Goal: Task Accomplishment & Management: Complete application form

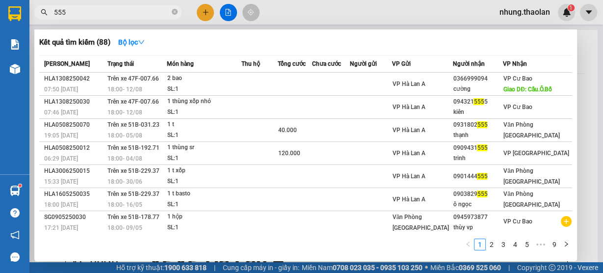
drag, startPoint x: 86, startPoint y: 16, endPoint x: 28, endPoint y: 18, distance: 57.9
click at [28, 18] on section "Kết quả tìm kiếm ( 88 ) Bộ lọc Mã ĐH Trạng thái Món hàng Thu hộ Tổng cước Chưa …" at bounding box center [301, 136] width 603 height 273
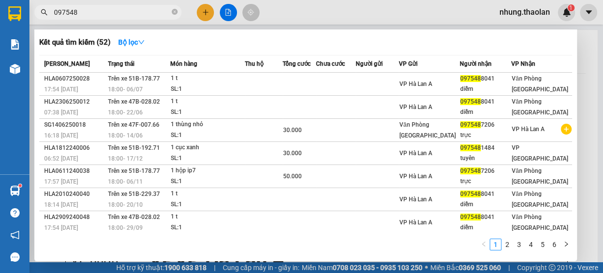
type input "097548"
click at [177, 11] on icon "close-circle" at bounding box center [175, 12] width 6 height 6
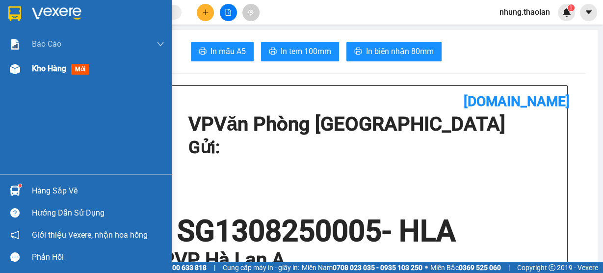
click at [39, 68] on span "Kho hàng" at bounding box center [49, 68] width 34 height 9
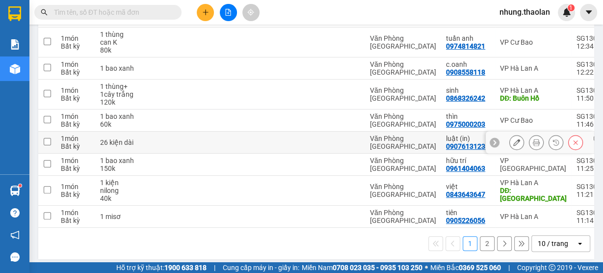
scroll to position [207, 0]
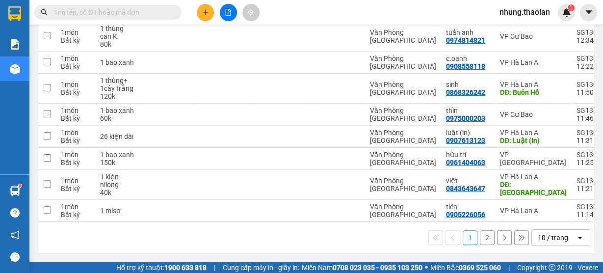
click at [555, 237] on div "10 / trang" at bounding box center [553, 238] width 30 height 10
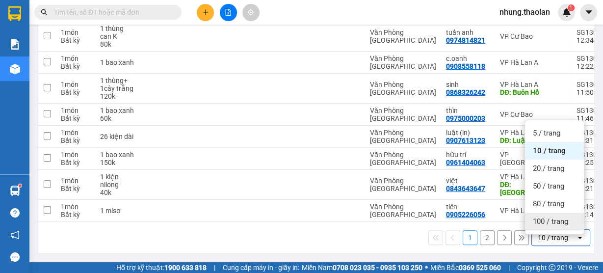
click at [552, 219] on span "100 / trang" at bounding box center [550, 221] width 35 height 10
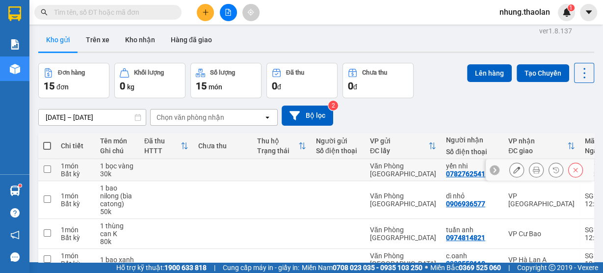
scroll to position [0, 0]
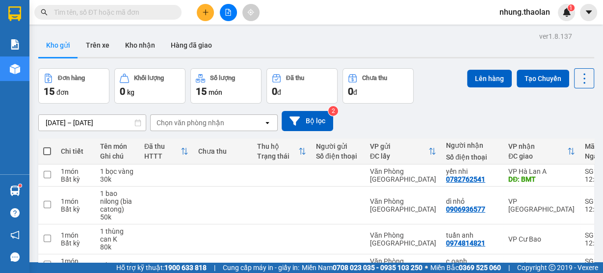
click at [209, 9] on button at bounding box center [205, 12] width 17 height 17
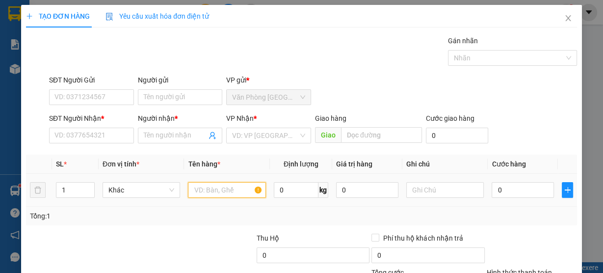
click at [210, 190] on input "text" at bounding box center [227, 190] width 78 height 16
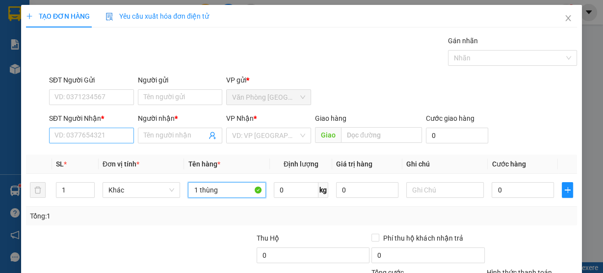
type input "1 thùng"
click at [88, 130] on input "SĐT Người Nhận *" at bounding box center [91, 136] width 85 height 16
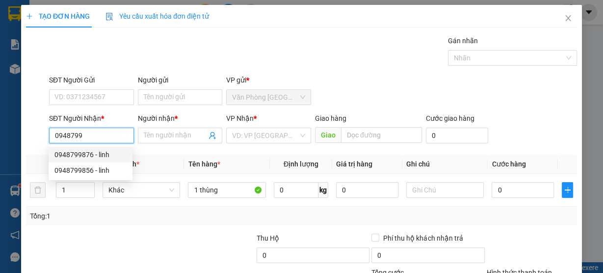
click at [98, 153] on div "0948799876 - linh" at bounding box center [90, 154] width 72 height 11
type input "0948799876"
type input "linh"
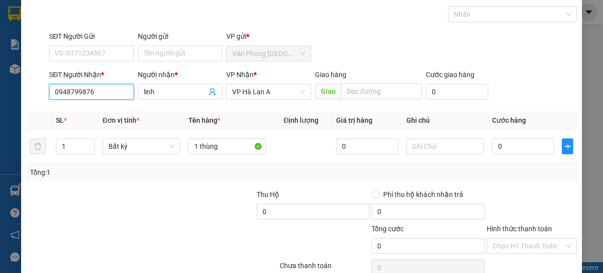
scroll to position [89, 0]
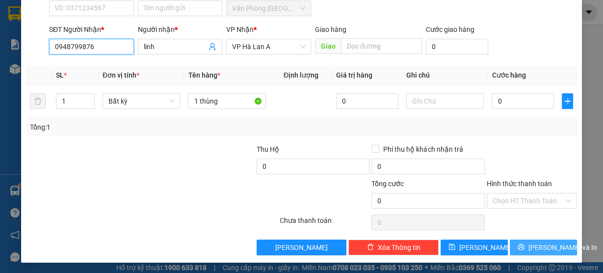
type input "0948799876"
click at [544, 248] on span "[PERSON_NAME] và In" at bounding box center [562, 247] width 69 height 11
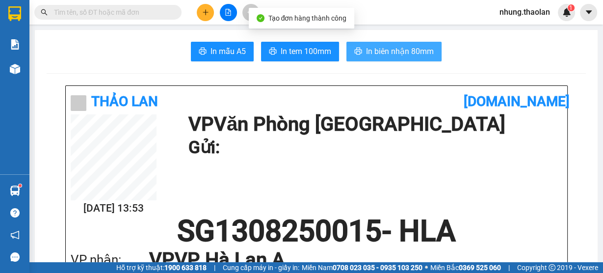
click at [397, 53] on span "In biên nhận 80mm" at bounding box center [400, 51] width 68 height 12
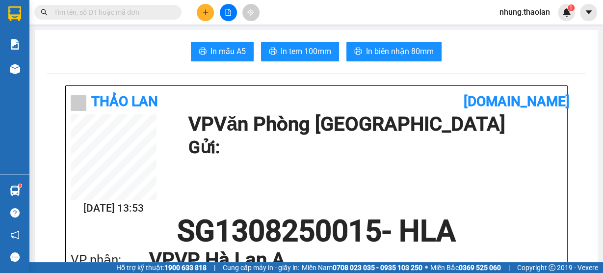
click at [125, 14] on input "text" at bounding box center [112, 12] width 116 height 11
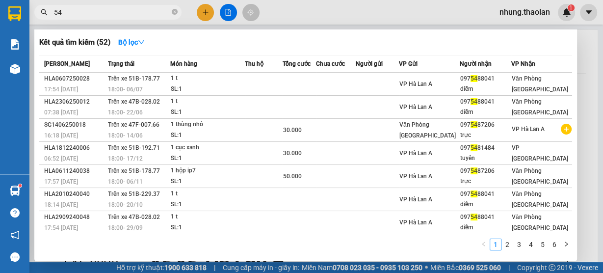
type input "545"
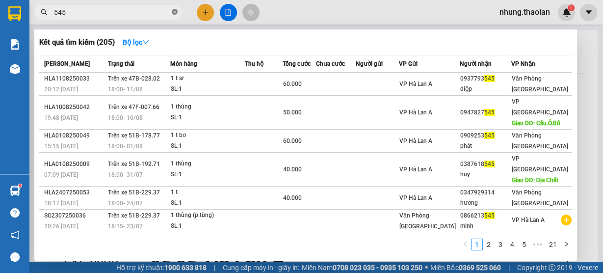
click at [173, 12] on icon "close-circle" at bounding box center [175, 12] width 6 height 6
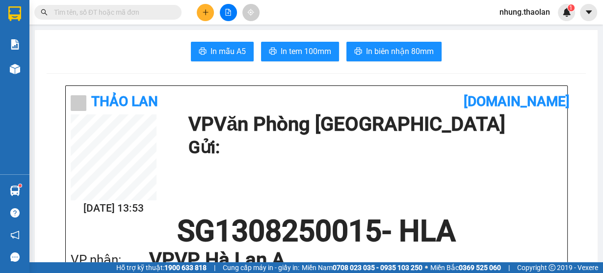
click at [140, 14] on input "text" at bounding box center [112, 12] width 116 height 11
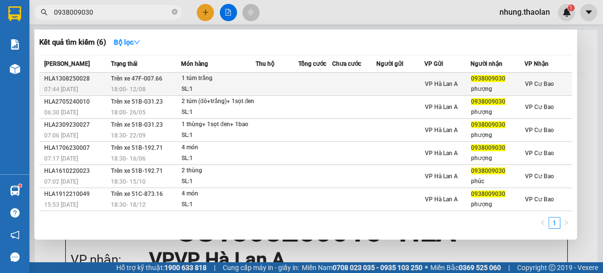
type input "0938009030"
click at [307, 82] on td at bounding box center [315, 84] width 34 height 23
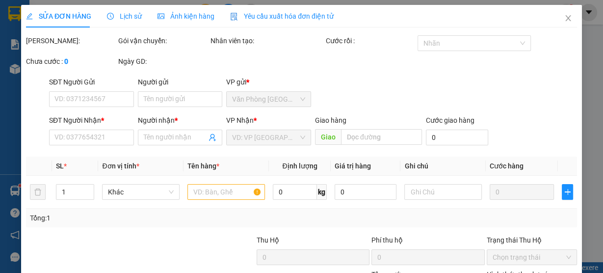
type input "0938009030"
type input "phượng"
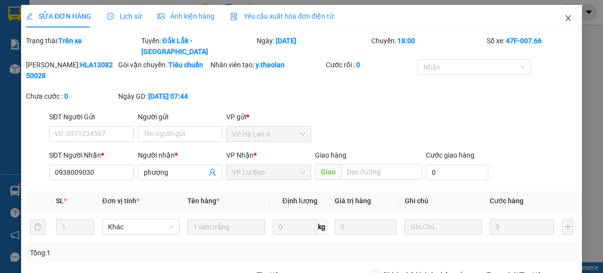
click at [565, 20] on icon "close" at bounding box center [567, 18] width 5 height 6
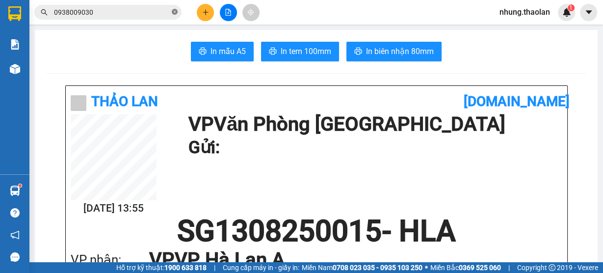
click at [174, 10] on icon "close-circle" at bounding box center [175, 12] width 6 height 6
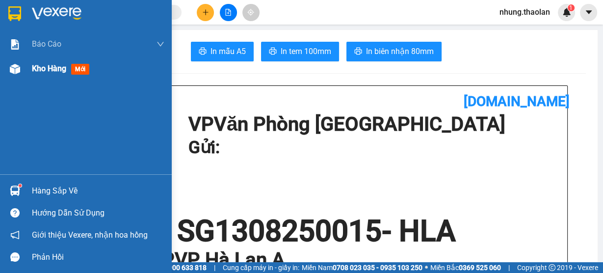
click at [53, 74] on div "Kho hàng mới" at bounding box center [62, 68] width 61 height 12
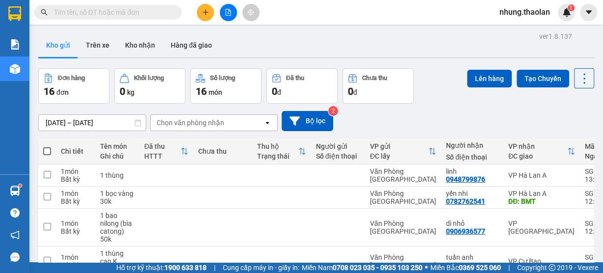
click at [127, 15] on input "text" at bounding box center [112, 12] width 116 height 11
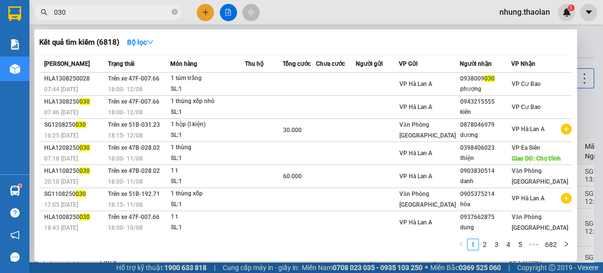
type input "030"
click at [279, 16] on div at bounding box center [301, 136] width 603 height 273
click at [175, 12] on icon "close-circle" at bounding box center [175, 12] width 6 height 6
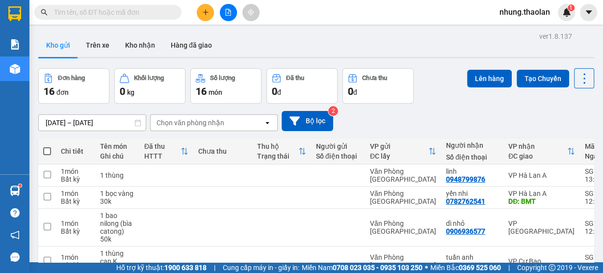
click at [130, 15] on input "text" at bounding box center [112, 12] width 116 height 11
type input "0"
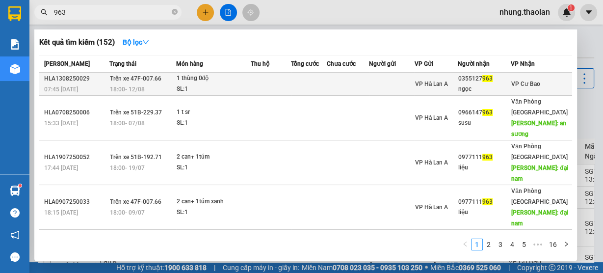
type input "963"
click at [282, 83] on td at bounding box center [271, 84] width 40 height 23
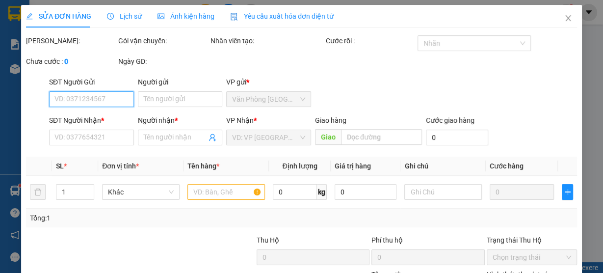
type input "0355127963"
type input "ngọc"
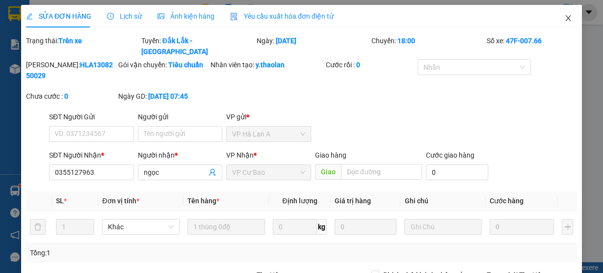
click at [565, 16] on icon "close" at bounding box center [567, 18] width 5 height 6
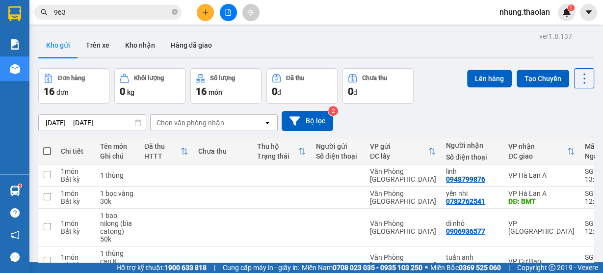
click at [174, 13] on icon "close-circle" at bounding box center [175, 12] width 6 height 6
click at [120, 14] on input "text" at bounding box center [112, 12] width 116 height 11
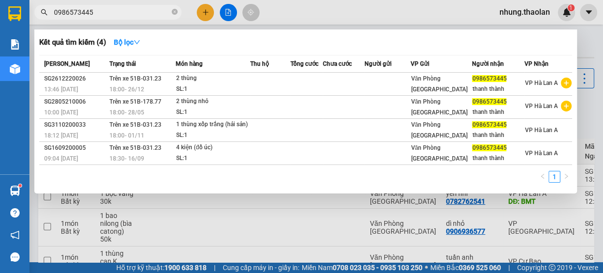
type input "0986573445"
click at [335, 12] on div at bounding box center [301, 136] width 603 height 273
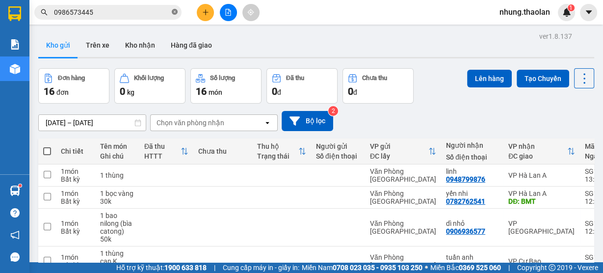
click at [174, 12] on icon "close-circle" at bounding box center [175, 12] width 6 height 6
click at [130, 14] on input "text" at bounding box center [112, 12] width 116 height 11
click at [131, 13] on input "text" at bounding box center [112, 12] width 116 height 11
click at [141, 12] on input "text" at bounding box center [112, 12] width 116 height 11
type input "0"
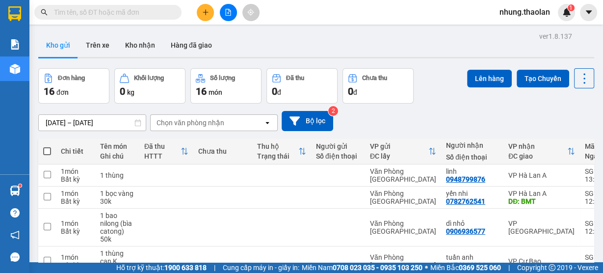
click at [144, 14] on input "text" at bounding box center [112, 12] width 116 height 11
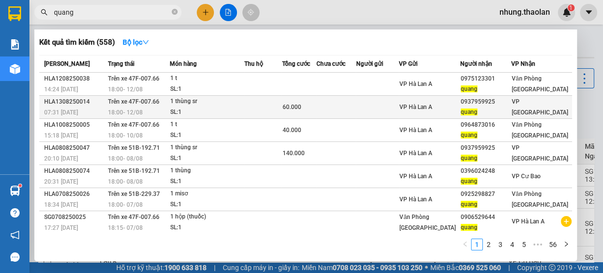
type input "quang"
click at [371, 108] on td at bounding box center [377, 107] width 43 height 23
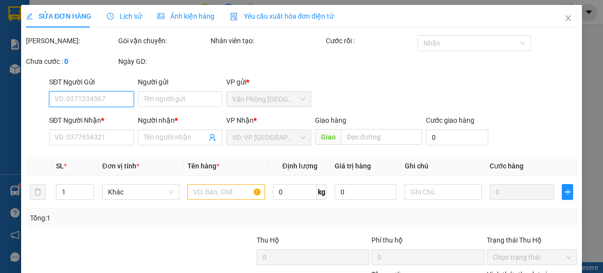
type input "0937959925"
type input "quang"
type input "60.000"
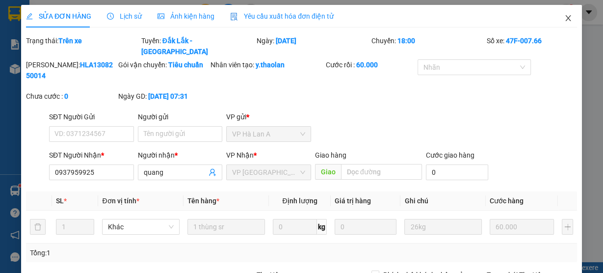
click at [565, 18] on icon "close" at bounding box center [568, 18] width 8 height 8
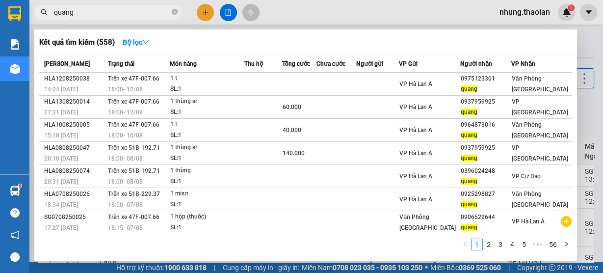
drag, startPoint x: 80, startPoint y: 18, endPoint x: 41, endPoint y: 21, distance: 39.8
click at [41, 21] on div "Kết quả tìm kiếm ( 558 ) Bộ lọc Mã ĐH Trạng thái Món hàng Thu hộ Tổng cước Chưa…" at bounding box center [95, 12] width 191 height 17
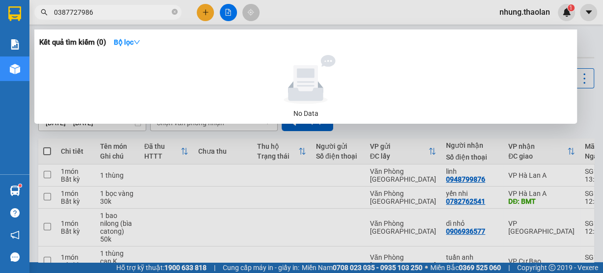
drag, startPoint x: 103, startPoint y: 13, endPoint x: 24, endPoint y: 17, distance: 79.1
click at [24, 17] on section "Kết quả tìm kiếm ( 0 ) Bộ lọc No Data 0387727986 nhung.thaolan 1 Báo cáo Báo cá…" at bounding box center [301, 136] width 603 height 273
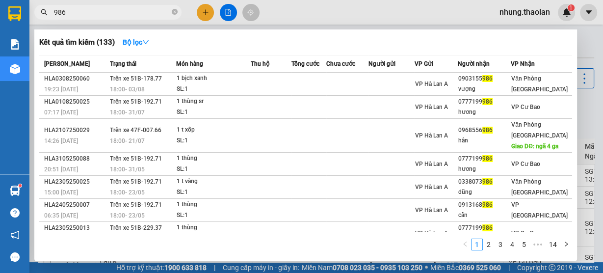
type input "986"
click at [414, 19] on div at bounding box center [301, 136] width 603 height 273
click at [177, 16] on span at bounding box center [175, 12] width 6 height 9
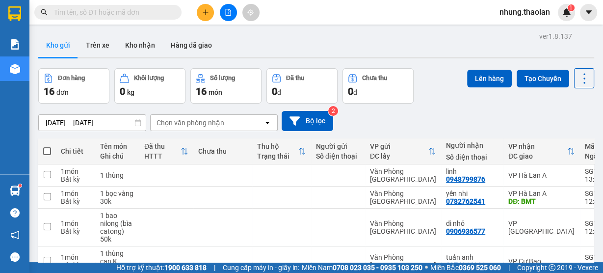
click at [118, 16] on input "text" at bounding box center [112, 12] width 116 height 11
click at [116, 15] on input "text" at bounding box center [112, 12] width 116 height 11
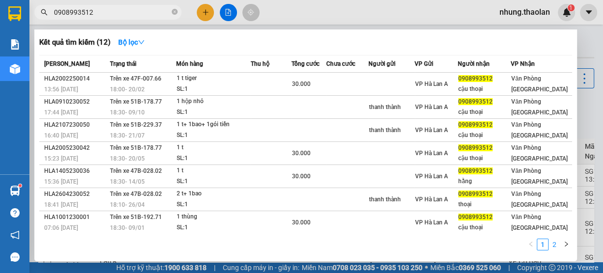
type input "0908993512"
click at [559, 245] on link "2" at bounding box center [554, 244] width 11 height 11
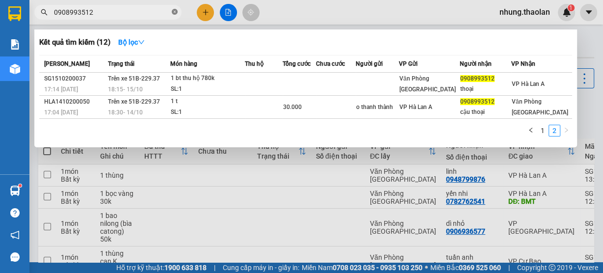
click at [175, 14] on icon "close-circle" at bounding box center [175, 12] width 6 height 6
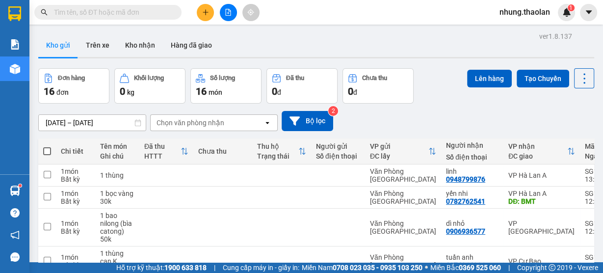
click at [204, 13] on icon "plus" at bounding box center [205, 12] width 7 height 7
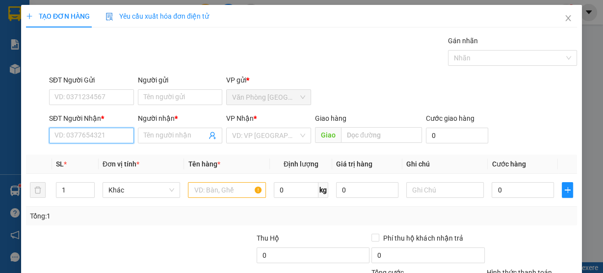
click at [109, 134] on input "SĐT Người Nhận *" at bounding box center [91, 136] width 85 height 16
type input "0969021213"
drag, startPoint x: 112, startPoint y: 136, endPoint x: 48, endPoint y: 134, distance: 64.3
click at [48, 134] on div "SĐT Người Nhận * 0969021213 0969021213" at bounding box center [91, 130] width 89 height 34
click at [564, 20] on icon "close" at bounding box center [568, 18] width 8 height 8
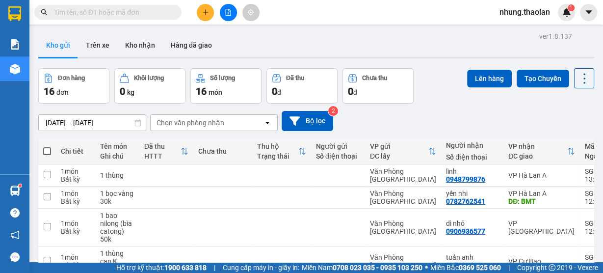
click at [441, 118] on div "[DATE] – [DATE] Press the down arrow key to interact with the calendar and sele…" at bounding box center [316, 121] width 556 height 20
click at [205, 14] on icon "plus" at bounding box center [205, 11] width 0 height 5
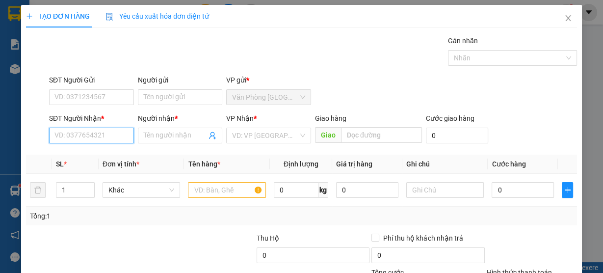
click at [106, 136] on input "SĐT Người Nhận *" at bounding box center [91, 136] width 85 height 16
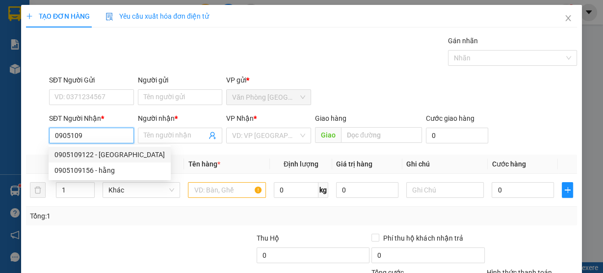
click at [88, 154] on div "0905109122 - [GEOGRAPHIC_DATA]" at bounding box center [109, 154] width 110 height 11
type input "0905109122"
type input "hà"
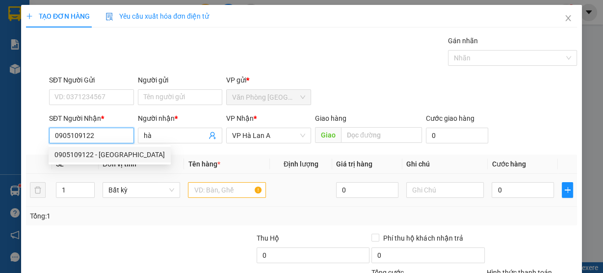
type input "0905109122"
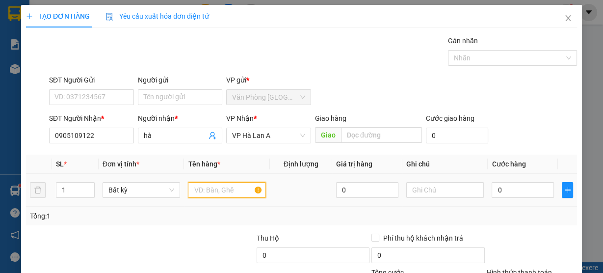
click at [214, 187] on input "text" at bounding box center [227, 190] width 78 height 16
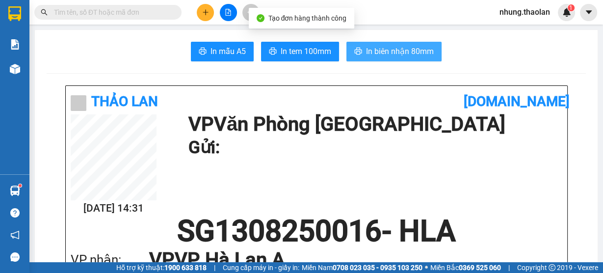
click at [417, 53] on span "In biên nhận 80mm" at bounding box center [400, 51] width 68 height 12
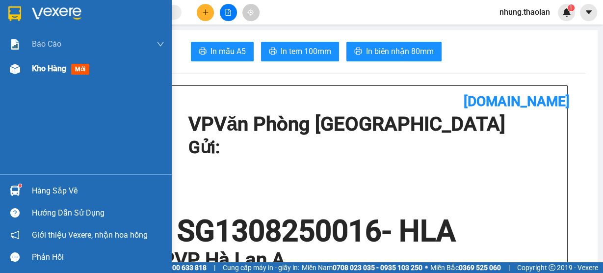
drag, startPoint x: 50, startPoint y: 75, endPoint x: 54, endPoint y: 66, distance: 10.1
click at [50, 75] on div "Kho hàng mới" at bounding box center [98, 68] width 132 height 25
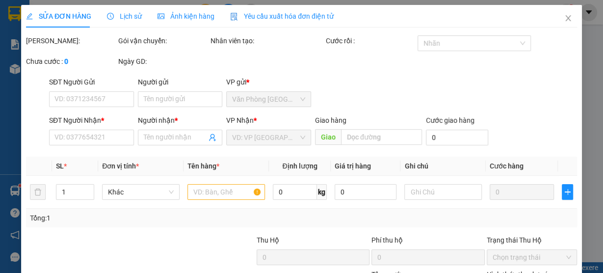
type input "0907613123"
type input "luật (in)"
type input "Luật (In)"
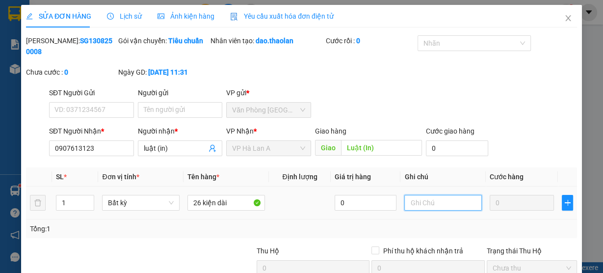
click at [443, 208] on input "text" at bounding box center [443, 203] width 78 height 16
click at [412, 204] on input "1 tấn 55kg" at bounding box center [443, 203] width 78 height 16
drag, startPoint x: 445, startPoint y: 200, endPoint x: 358, endPoint y: 208, distance: 87.7
click at [358, 208] on tr "1 Bất kỳ 26 kiện dài 0 1tấn 55kg 0" at bounding box center [301, 202] width 551 height 33
type input "1.055"
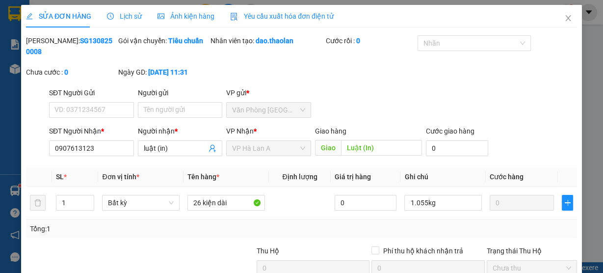
drag, startPoint x: 469, startPoint y: 242, endPoint x: 471, endPoint y: 235, distance: 6.7
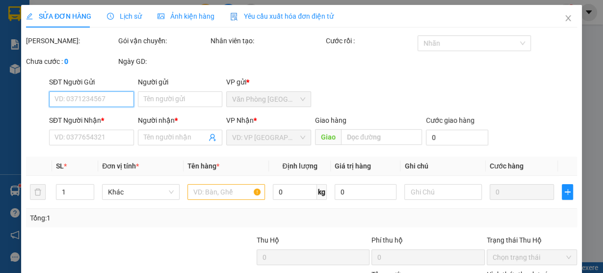
type input "0907613123"
type input "luật (in)"
type input "Luật (In)"
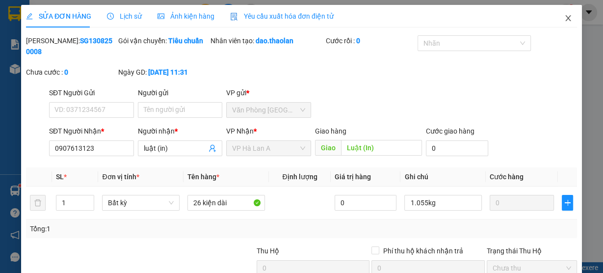
click at [568, 16] on span "Close" at bounding box center [567, 18] width 27 height 27
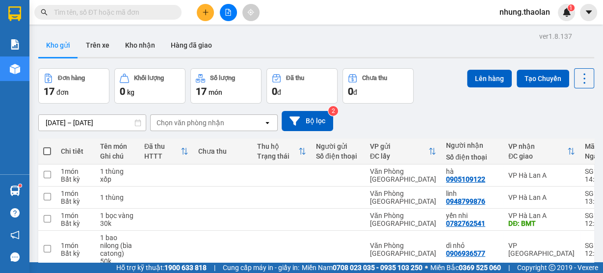
click at [156, 13] on input "text" at bounding box center [112, 12] width 116 height 11
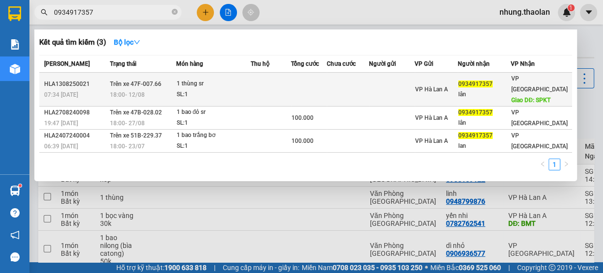
type input "0934917357"
click at [327, 81] on td at bounding box center [309, 90] width 36 height 34
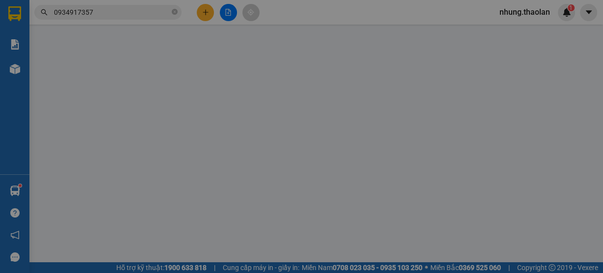
type input "0934917357"
type input "lân"
type input "SPKT"
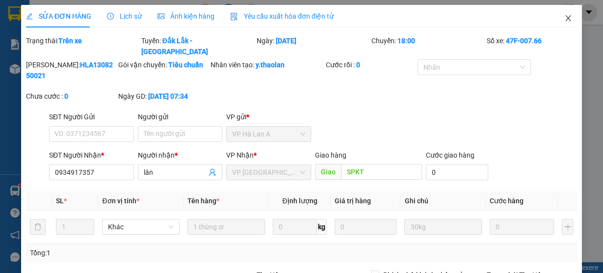
click at [565, 20] on icon "close" at bounding box center [567, 18] width 5 height 6
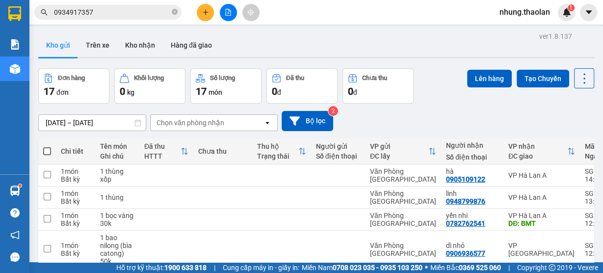
click at [177, 12] on icon "close-circle" at bounding box center [175, 12] width 6 height 6
click at [119, 12] on input "text" at bounding box center [112, 12] width 116 height 11
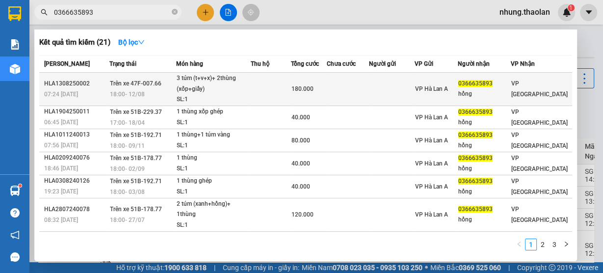
type input "0366635893"
click at [302, 94] on td "180.000" at bounding box center [309, 89] width 36 height 33
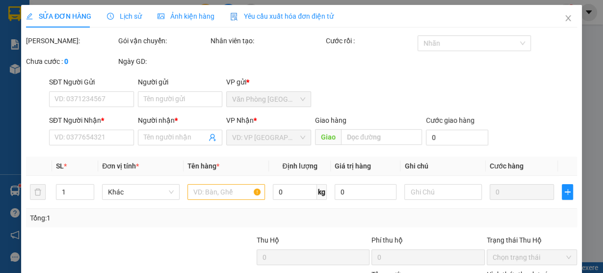
type input "0366635893"
type input "hồng"
type input "180.000"
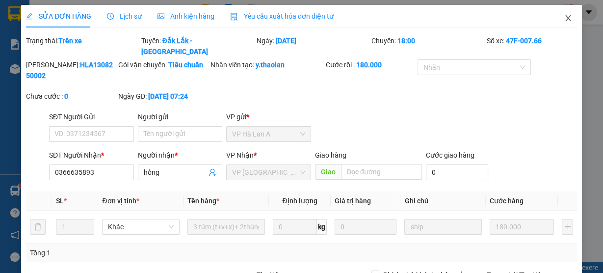
click at [565, 17] on icon "close" at bounding box center [567, 18] width 5 height 6
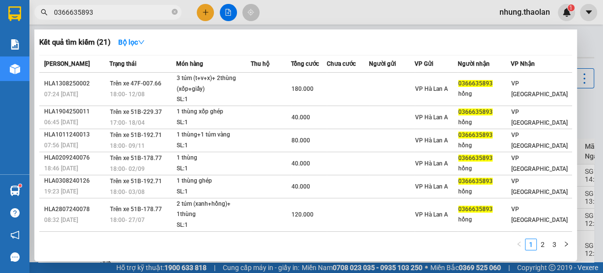
drag, startPoint x: 112, startPoint y: 13, endPoint x: 26, endPoint y: 20, distance: 86.1
click at [26, 20] on section "Kết quả tìm kiếm ( 21 ) Bộ lọc Mã ĐH Trạng thái Món hàng Thu hộ Tổng cước Chưa …" at bounding box center [301, 136] width 603 height 273
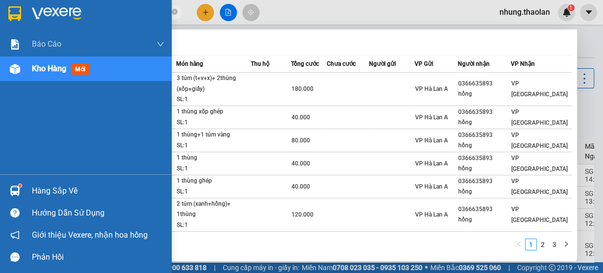
type input "752"
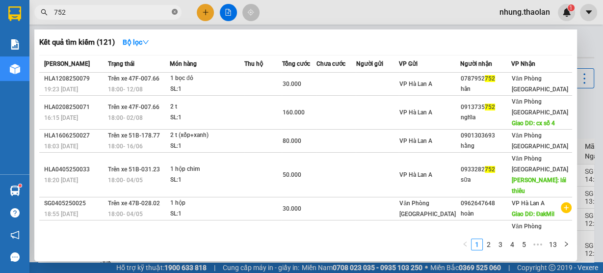
click at [175, 14] on icon "close-circle" at bounding box center [175, 12] width 6 height 6
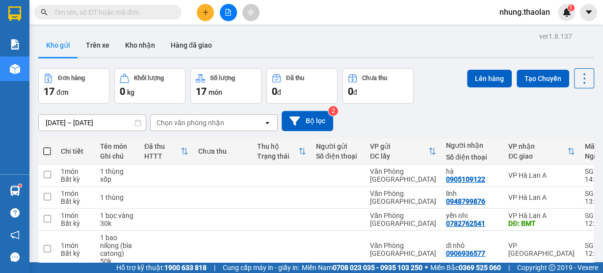
click at [147, 15] on input "text" at bounding box center [112, 12] width 116 height 11
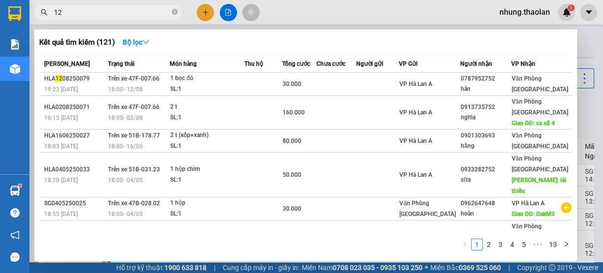
type input "129"
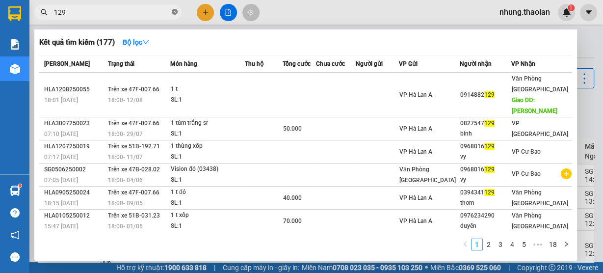
click at [174, 14] on icon "close-circle" at bounding box center [175, 12] width 6 height 6
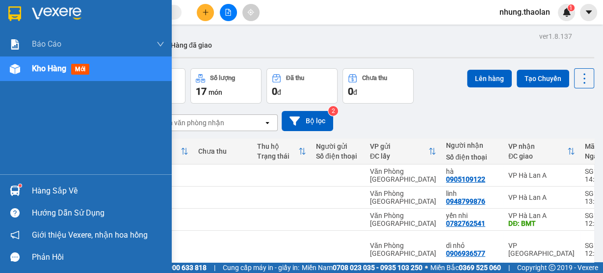
click at [53, 71] on span "Kho hàng" at bounding box center [49, 68] width 34 height 9
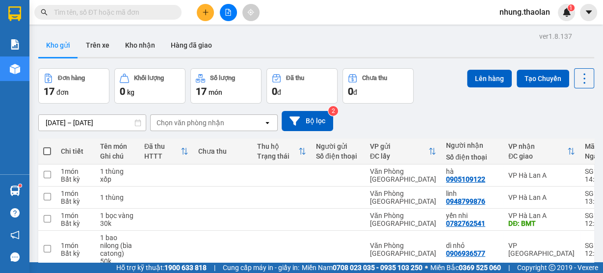
click at [444, 111] on div "[DATE] – [DATE] Press the down arrow key to interact with the calendar and sele…" at bounding box center [316, 121] width 556 height 20
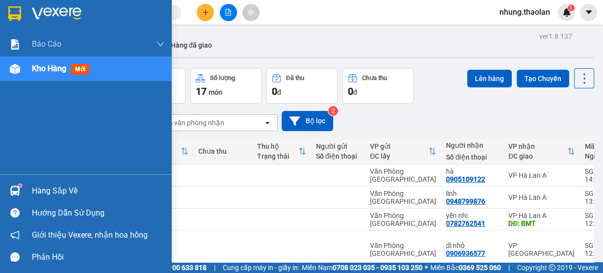
click at [53, 65] on span "Kho hàng" at bounding box center [49, 68] width 34 height 9
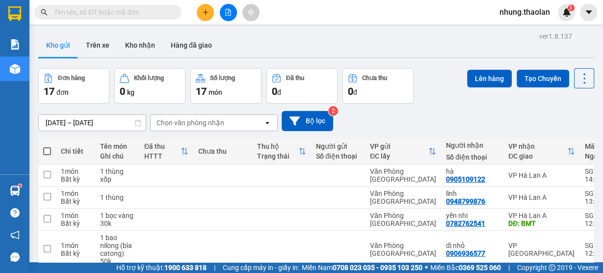
click at [150, 9] on input "text" at bounding box center [112, 12] width 116 height 11
click at [135, 14] on input "text" at bounding box center [112, 12] width 116 height 11
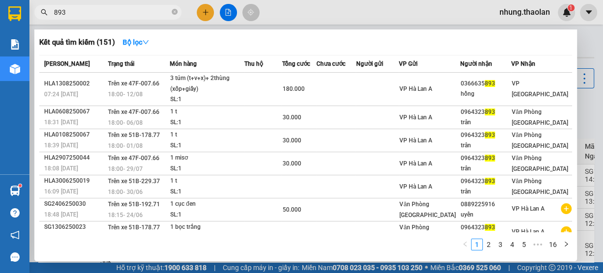
type input "893"
click at [174, 13] on icon "close-circle" at bounding box center [175, 12] width 6 height 6
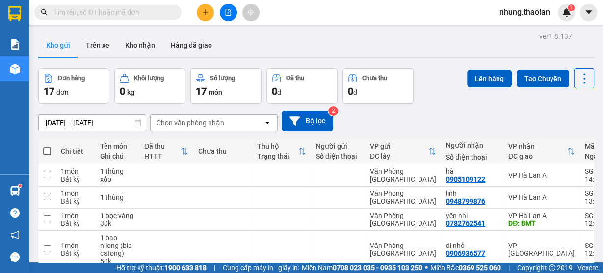
click at [130, 14] on input "text" at bounding box center [112, 12] width 116 height 11
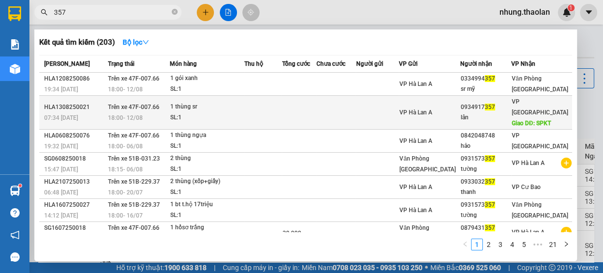
type input "357"
click at [349, 113] on td at bounding box center [335, 113] width 39 height 34
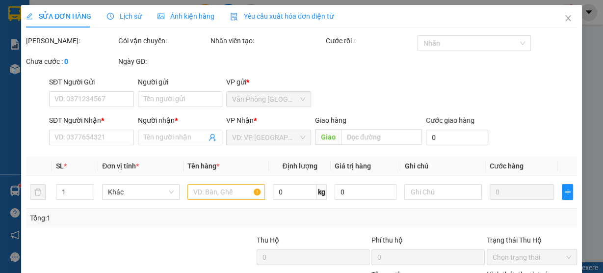
type input "0934917357"
type input "lân"
type input "SPKT"
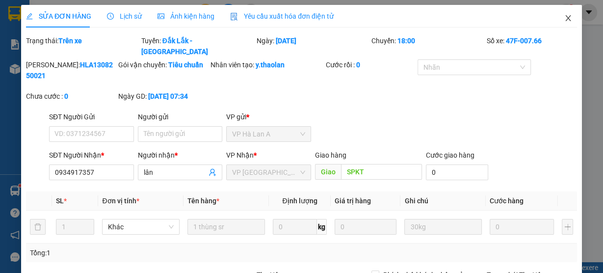
click at [565, 19] on icon "close" at bounding box center [567, 18] width 5 height 6
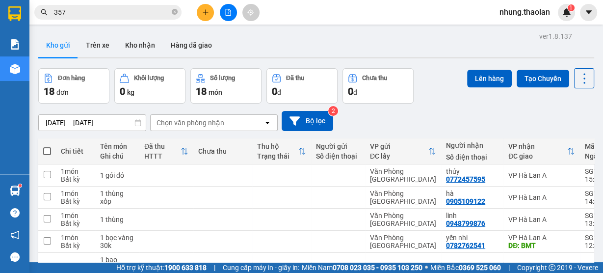
click at [205, 12] on icon "plus" at bounding box center [205, 12] width 5 height 0
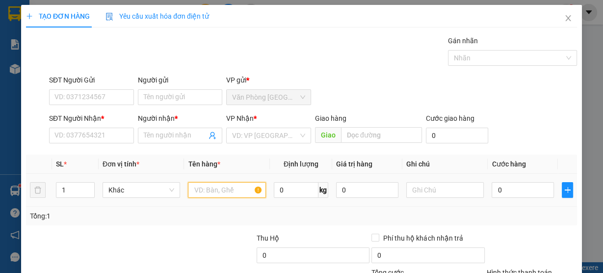
click at [233, 189] on input "text" at bounding box center [227, 190] width 78 height 16
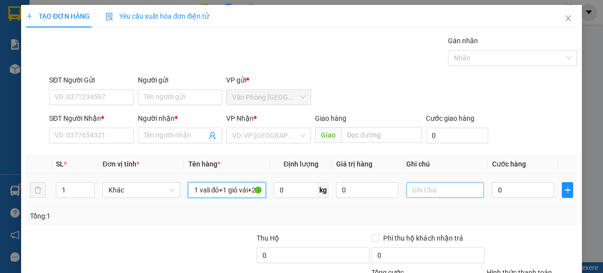
type input "1 vali đỏ+1 giỏ vải+2 kiện ghế+1 balo đen"
click at [412, 191] on input "text" at bounding box center [445, 190] width 78 height 16
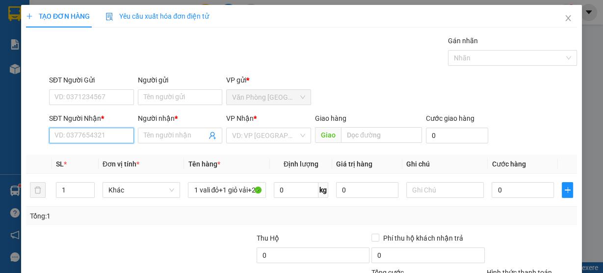
click at [80, 135] on input "SĐT Người Nhận *" at bounding box center [91, 136] width 85 height 16
click at [107, 158] on div "0379985748 - hòa" at bounding box center [90, 154] width 72 height 11
type input "0379985748"
type input "hòa"
type input "0379985748"
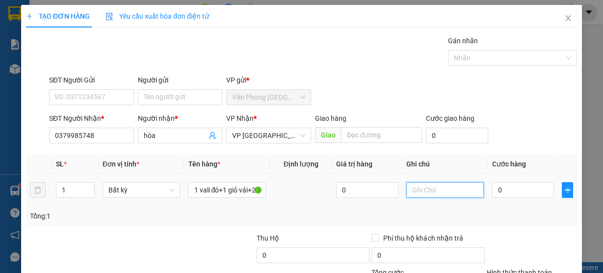
click at [444, 189] on input "text" at bounding box center [445, 190] width 78 height 16
type input "t"
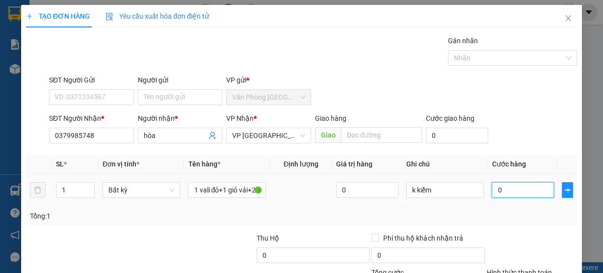
click at [511, 194] on input "0" at bounding box center [523, 190] width 62 height 16
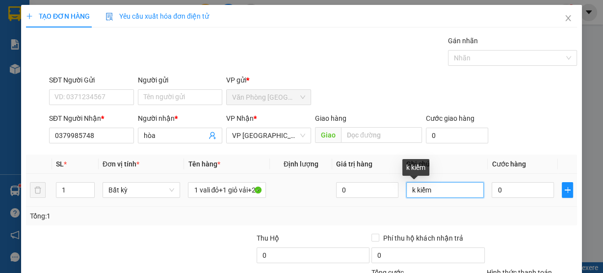
click at [438, 182] on input "k kiểm" at bounding box center [445, 190] width 78 height 16
type input "k"
type input "(laptop k kiểm hàng)"
drag, startPoint x: 430, startPoint y: 102, endPoint x: 307, endPoint y: 109, distance: 123.8
click at [310, 174] on tr "1 Bất kỳ 1 vali đỏ+1 giỏ vải+2 kiện ghế+1 balo đen 0 (laptop k kiểm hàng) 0" at bounding box center [301, 190] width 551 height 33
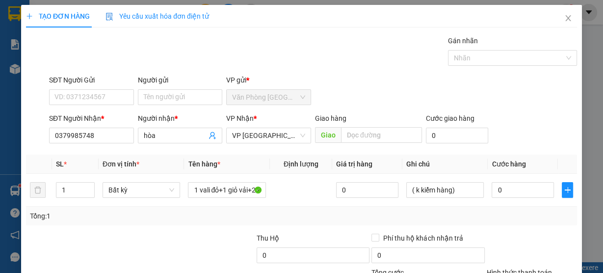
drag, startPoint x: 565, startPoint y: 245, endPoint x: 595, endPoint y: 224, distance: 37.0
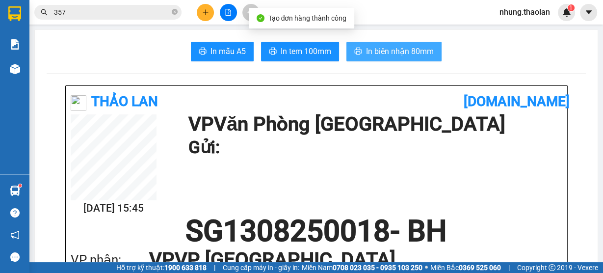
click at [401, 44] on button "In biên nhận 80mm" at bounding box center [393, 52] width 95 height 20
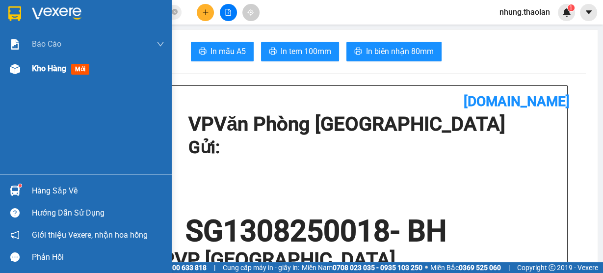
click at [48, 73] on span "Kho hàng" at bounding box center [49, 68] width 34 height 9
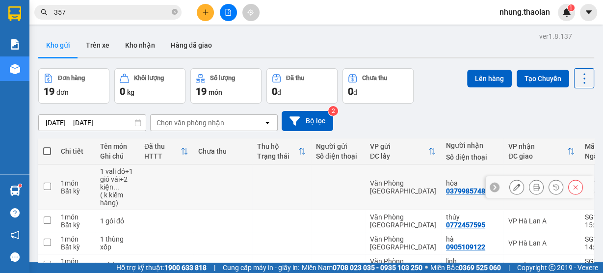
click at [513, 189] on icon at bounding box center [516, 186] width 7 height 7
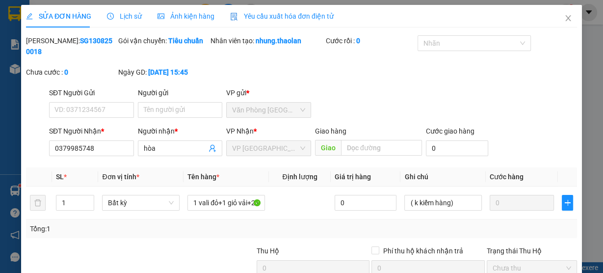
click at [541, 104] on div "SĐT Người Gửi VD: 0371234567 Người gửi Tên người gửi VP gửi * Văn Phòng [GEOGRA…" at bounding box center [313, 104] width 532 height 34
click at [565, 19] on icon "close" at bounding box center [567, 18] width 5 height 6
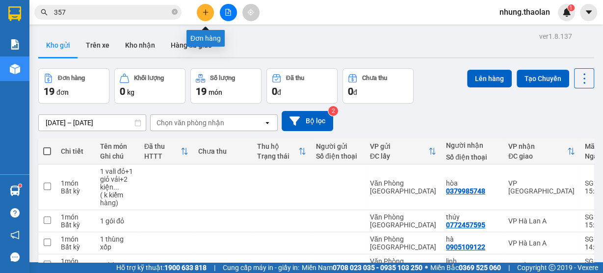
click at [208, 12] on icon "plus" at bounding box center [205, 12] width 7 height 7
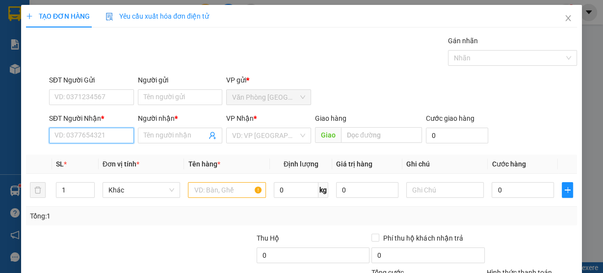
click at [122, 136] on input "SĐT Người Nhận *" at bounding box center [91, 136] width 85 height 16
type input "0967495979"
click at [105, 155] on div "0967495979 - tâm" at bounding box center [90, 154] width 72 height 11
type input "tâm"
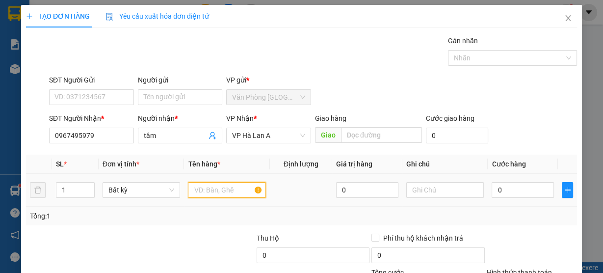
click at [222, 190] on input "text" at bounding box center [227, 190] width 78 height 16
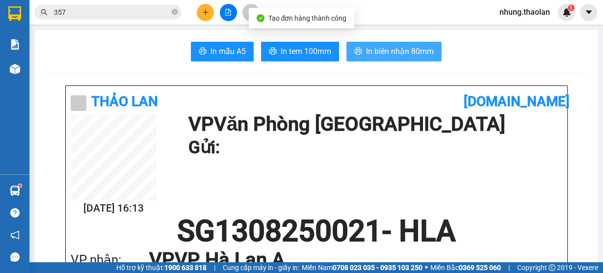
click at [410, 53] on span "In biên nhận 80mm" at bounding box center [400, 51] width 68 height 12
click at [415, 59] on button "In biên nhận 80mm" at bounding box center [393, 52] width 95 height 20
click at [415, 60] on button "In biên nhận 80mm" at bounding box center [393, 52] width 95 height 20
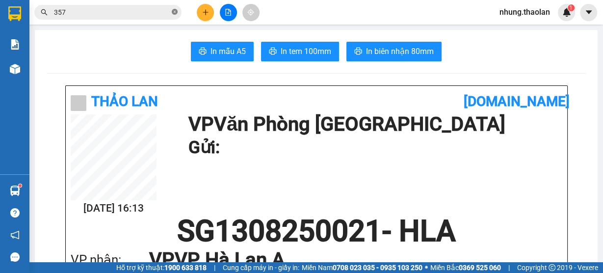
click at [176, 13] on icon "close-circle" at bounding box center [175, 12] width 6 height 6
click at [127, 16] on input "text" at bounding box center [112, 12] width 116 height 11
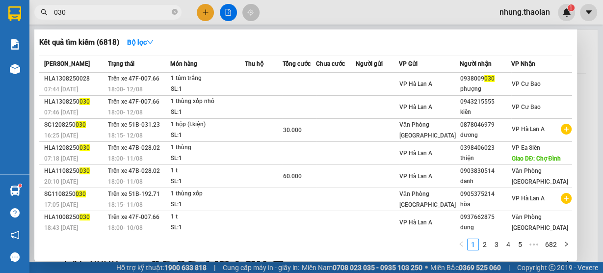
type input "030"
click at [209, 10] on div at bounding box center [301, 136] width 603 height 273
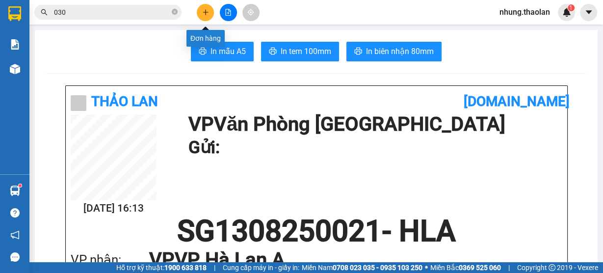
click at [206, 12] on icon "plus" at bounding box center [205, 12] width 5 height 0
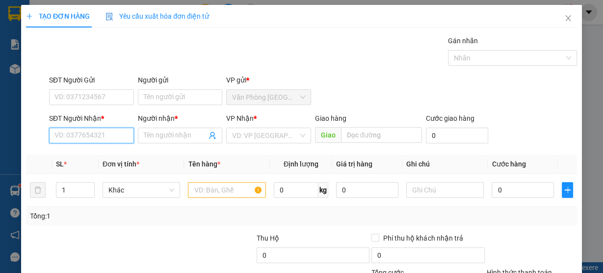
click at [83, 142] on input "SĐT Người Nhận *" at bounding box center [91, 136] width 85 height 16
type input "0704109454"
click at [167, 137] on input "Người nhận *" at bounding box center [175, 135] width 63 height 11
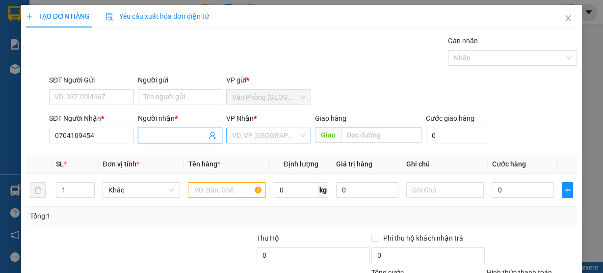
click at [250, 135] on input "search" at bounding box center [265, 135] width 66 height 15
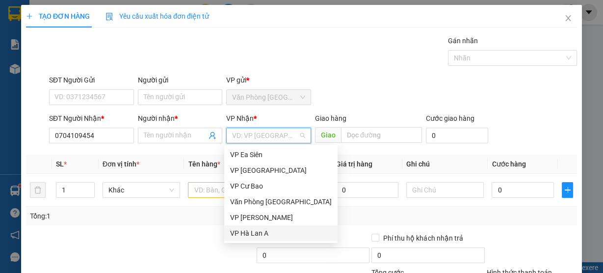
click at [259, 233] on div "VP Hà Lan A" at bounding box center [281, 233] width 102 height 11
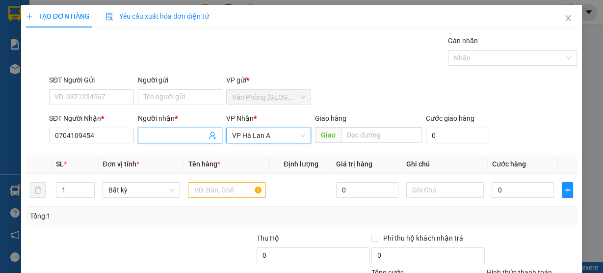
click at [163, 133] on input "Người nhận *" at bounding box center [175, 135] width 63 height 11
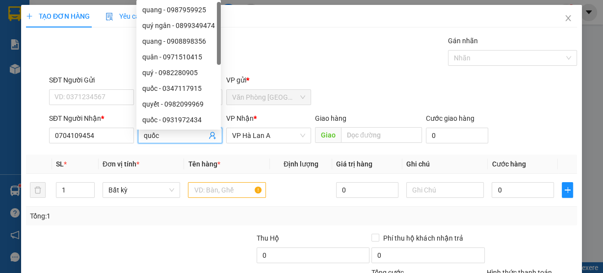
type input "quốc"
click at [173, 154] on div "Transit Pickup Surcharge Ids Transit Deliver Surcharge Ids Transit Deliver Surc…" at bounding box center [301, 189] width 551 height 309
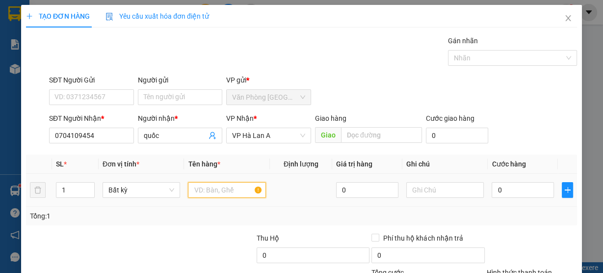
drag, startPoint x: 213, startPoint y: 190, endPoint x: 223, endPoint y: 191, distance: 10.3
click at [216, 190] on input "text" at bounding box center [227, 190] width 78 height 16
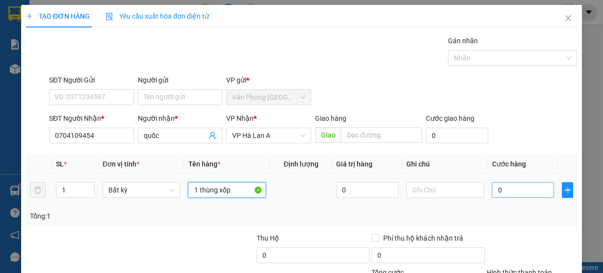
type input "1 thùng xốp"
click at [507, 193] on input "0" at bounding box center [523, 190] width 62 height 16
type input "4"
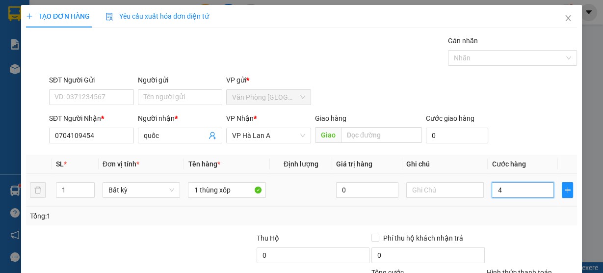
type input "40"
drag, startPoint x: 507, startPoint y: 198, endPoint x: 522, endPoint y: 228, distance: 33.3
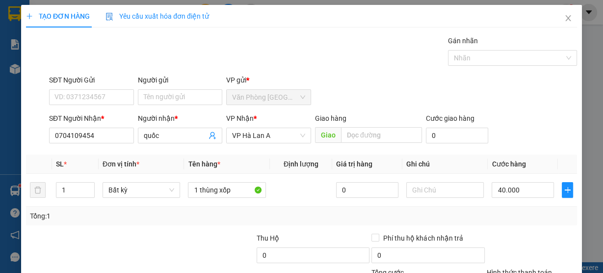
drag, startPoint x: 519, startPoint y: 222, endPoint x: 533, endPoint y: 235, distance: 19.4
drag, startPoint x: 541, startPoint y: 241, endPoint x: 584, endPoint y: 106, distance: 142.3
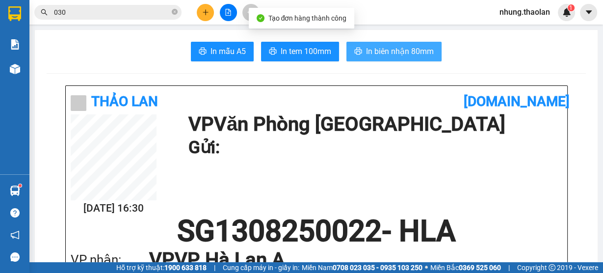
click at [403, 50] on span "In biên nhận 80mm" at bounding box center [400, 51] width 68 height 12
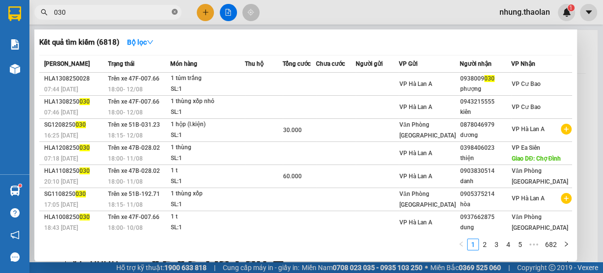
click at [173, 13] on icon "close-circle" at bounding box center [175, 12] width 6 height 6
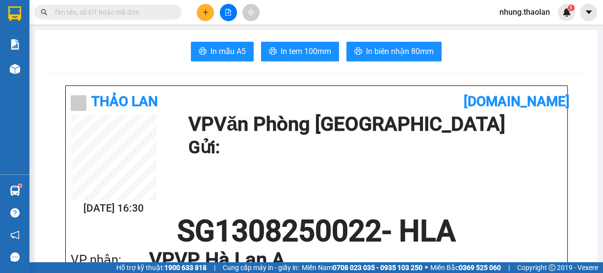
click at [121, 14] on input "text" at bounding box center [112, 12] width 116 height 11
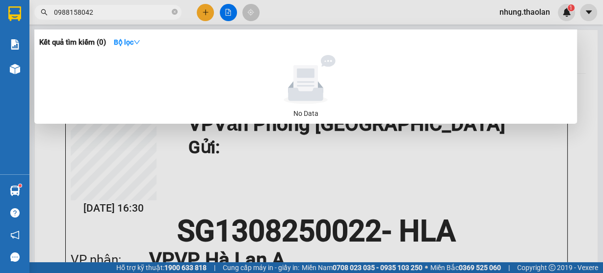
type input "0988158042"
click at [173, 14] on icon "close-circle" at bounding box center [175, 12] width 6 height 6
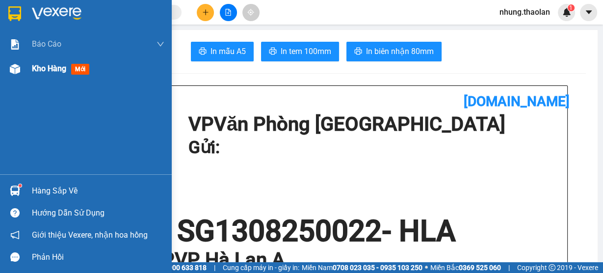
click at [43, 69] on span "Kho hàng" at bounding box center [49, 68] width 34 height 9
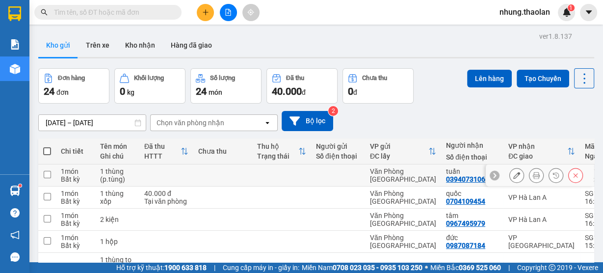
drag, startPoint x: 362, startPoint y: 185, endPoint x: 375, endPoint y: 185, distance: 13.3
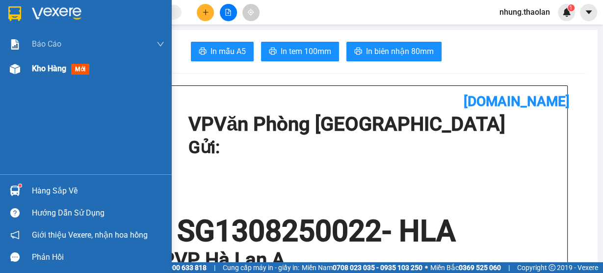
click at [38, 76] on div "Kho hàng mới" at bounding box center [98, 68] width 132 height 25
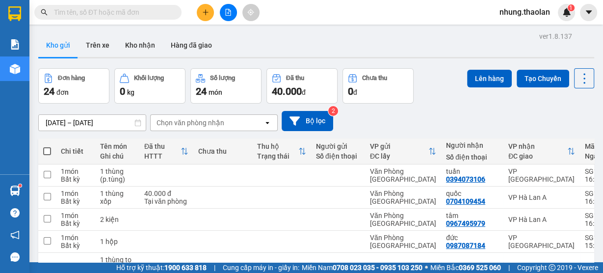
click at [206, 8] on button at bounding box center [205, 12] width 17 height 17
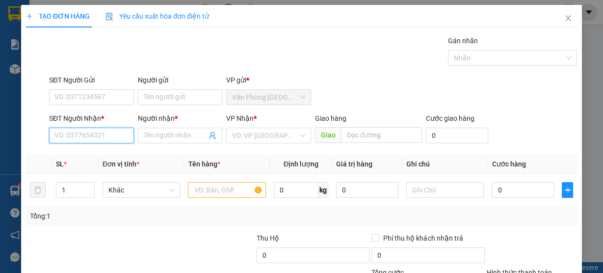
click at [95, 137] on input "SĐT Người Nhận *" at bounding box center [91, 136] width 85 height 16
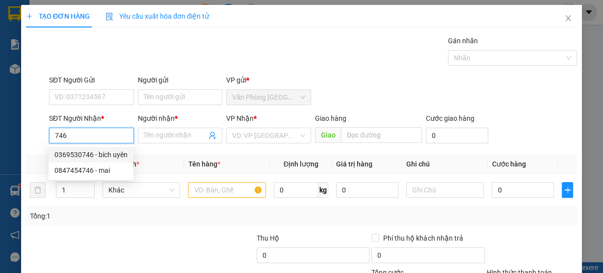
click at [102, 153] on div "0369530746 - bích uyên" at bounding box center [90, 154] width 73 height 11
type input "0369530746"
type input "bích uyên"
type input "0369530746"
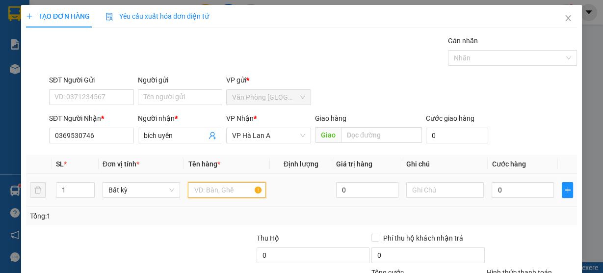
click at [222, 190] on input "text" at bounding box center [227, 190] width 78 height 16
type input "1"
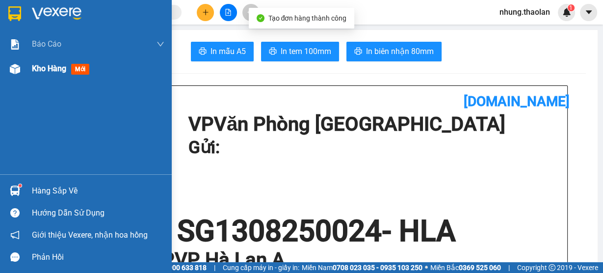
click at [35, 66] on span "Kho hàng" at bounding box center [49, 68] width 34 height 9
